Goal: Check status: Check status

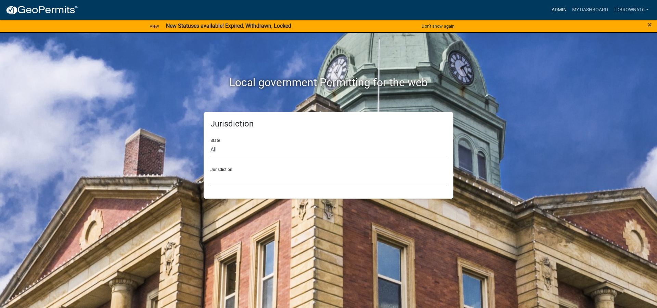
click at [559, 9] on link "Admin" at bounding box center [559, 9] width 21 height 13
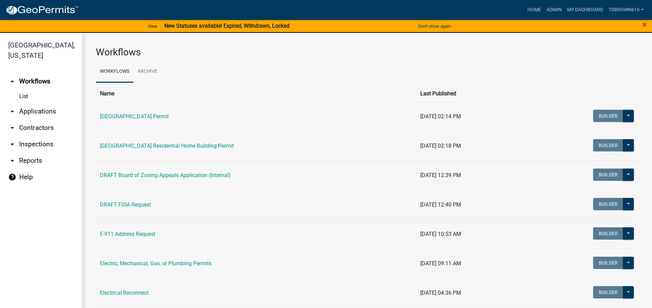
click at [31, 111] on link "arrow_drop_down Applications" at bounding box center [41, 111] width 82 height 16
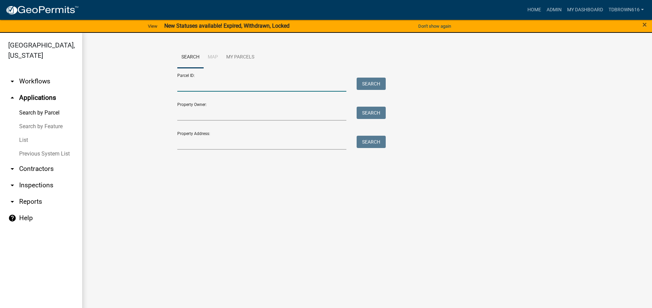
click at [188, 87] on input "Parcel ID:" at bounding box center [261, 85] width 169 height 14
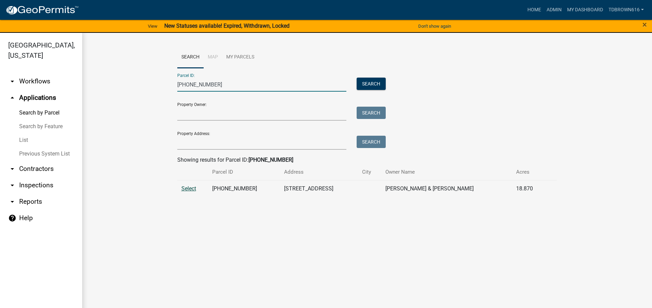
type input "[PHONE_NUMBER]"
click at [185, 187] on span "Select" at bounding box center [188, 188] width 15 height 7
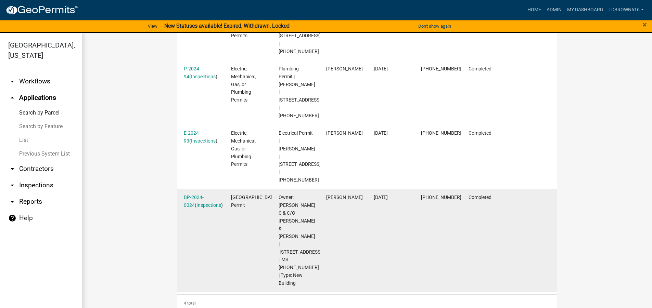
scroll to position [240, 0]
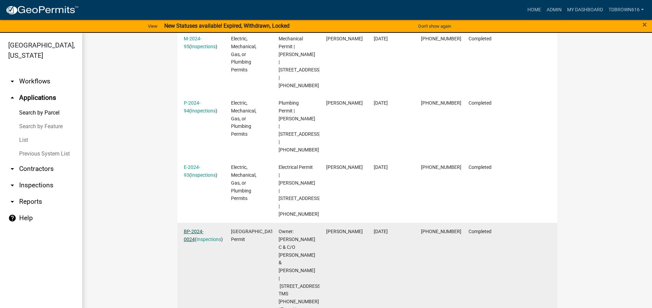
click at [195, 229] on link "BP-2024-0024" at bounding box center [194, 235] width 20 height 13
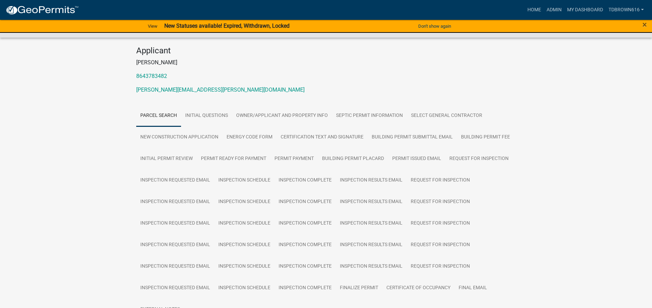
scroll to position [103, 0]
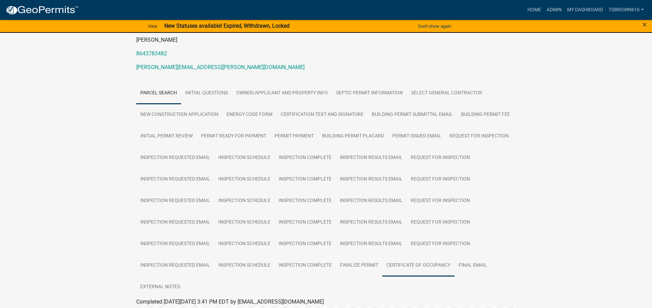
click at [416, 255] on link "Certificate of Occupancy" at bounding box center [418, 266] width 72 height 22
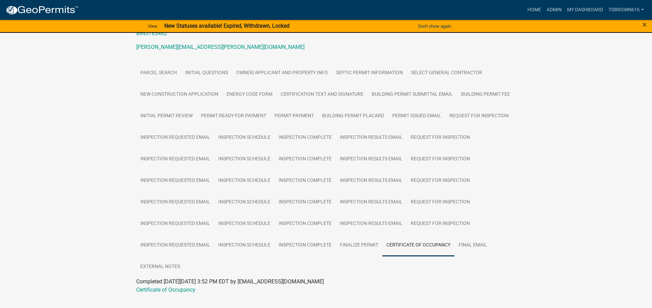
scroll to position [123, 0]
click at [160, 286] on link "Certificate of Occupancy" at bounding box center [165, 289] width 59 height 7
